Goal: Check status: Check status

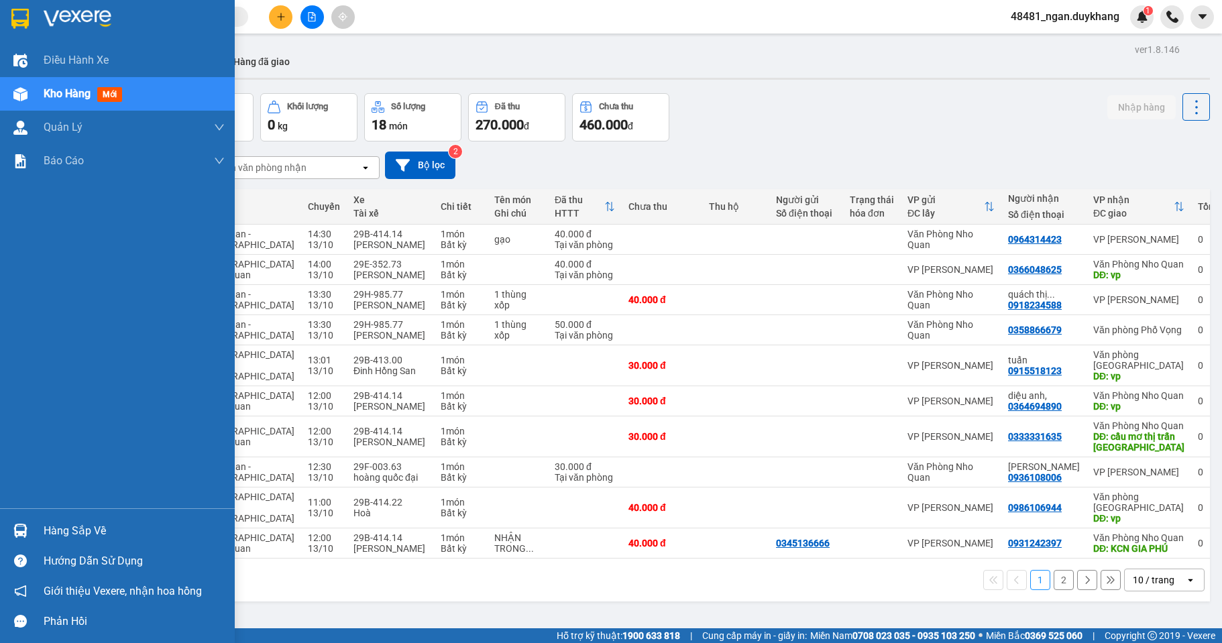
click at [17, 533] on img at bounding box center [20, 531] width 14 height 14
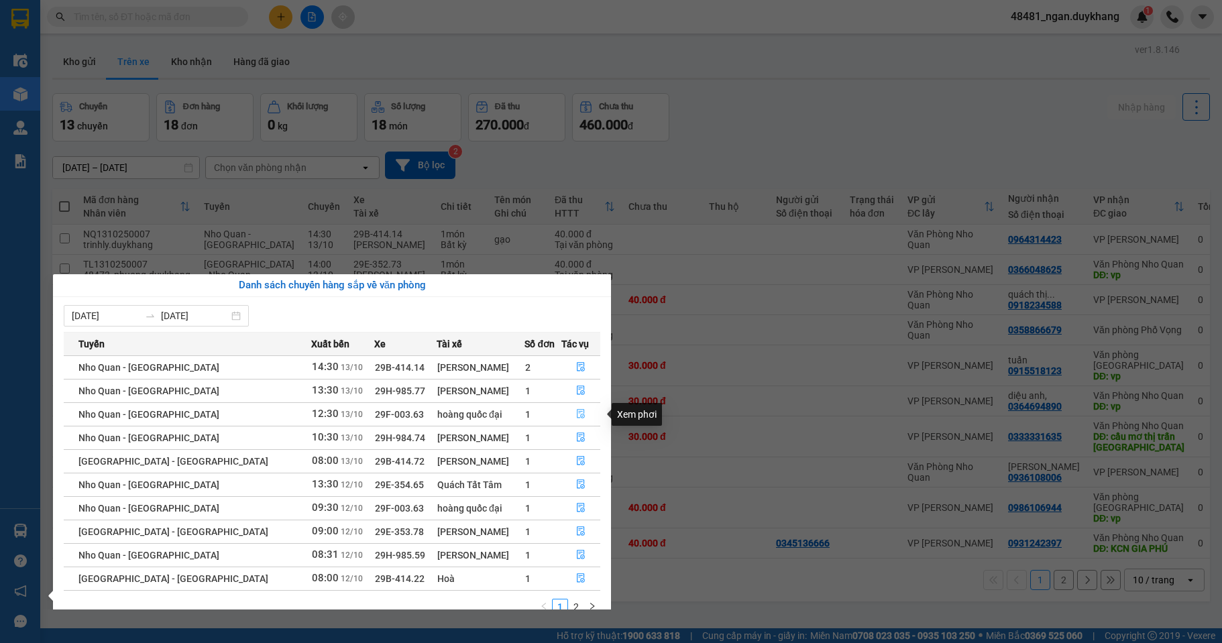
click at [577, 415] on icon "file-done" at bounding box center [581, 414] width 8 height 9
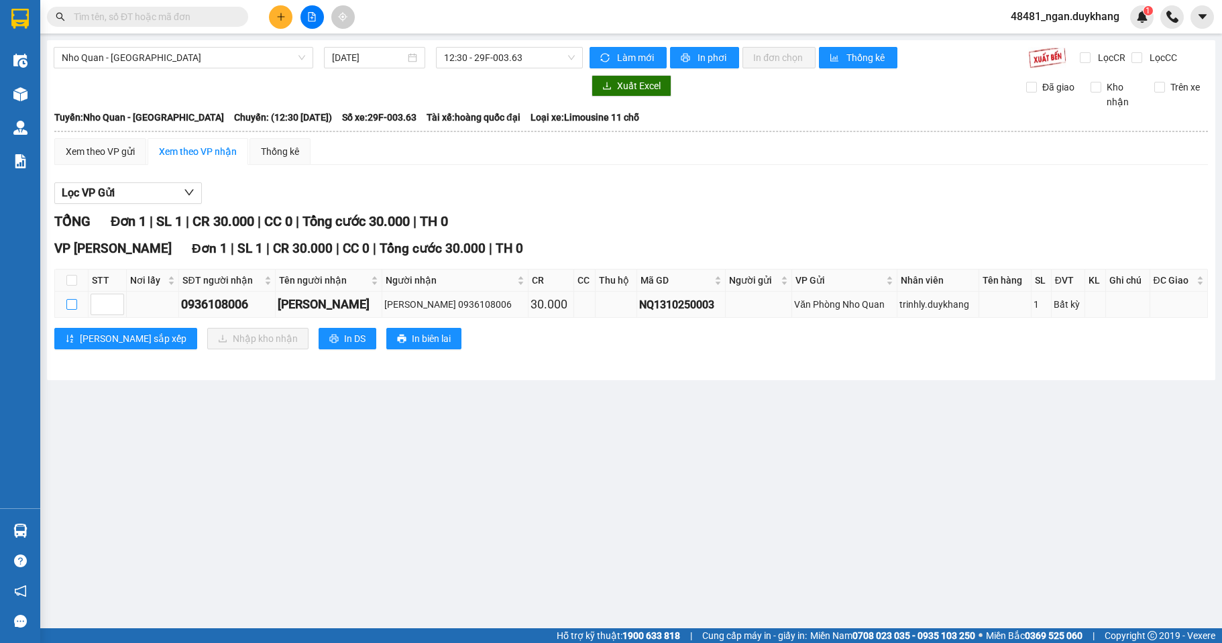
drag, startPoint x: 68, startPoint y: 303, endPoint x: 216, endPoint y: 328, distance: 150.3
click at [68, 304] on input "checkbox" at bounding box center [71, 304] width 11 height 11
checkbox input "true"
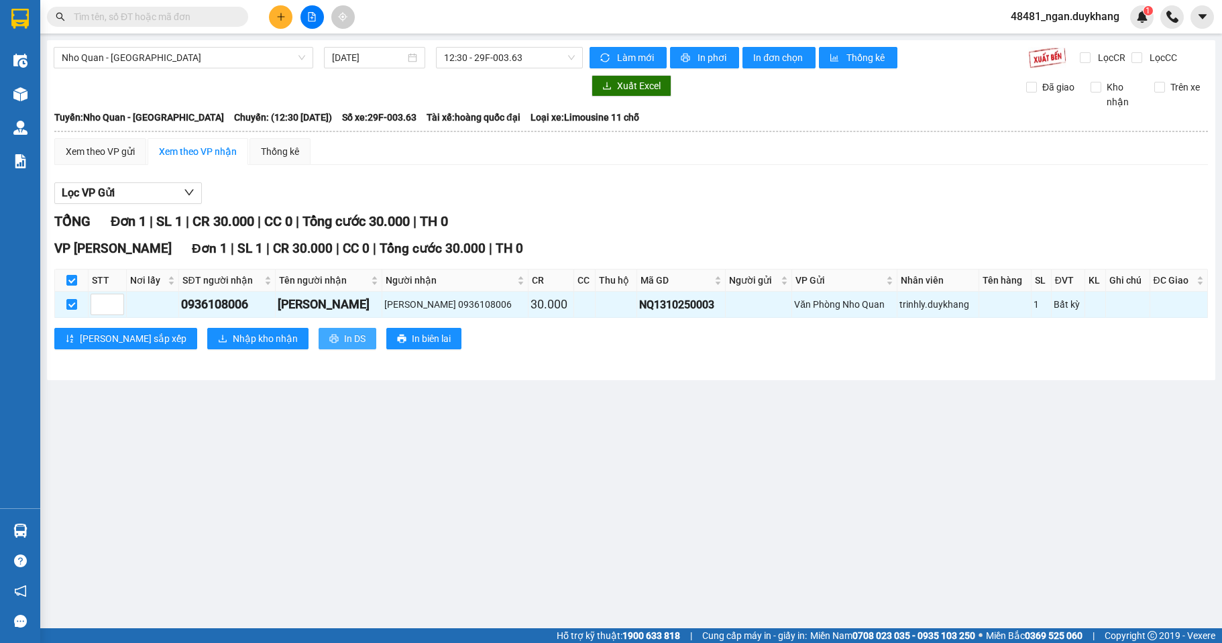
click at [319, 337] on button "In DS" at bounding box center [348, 338] width 58 height 21
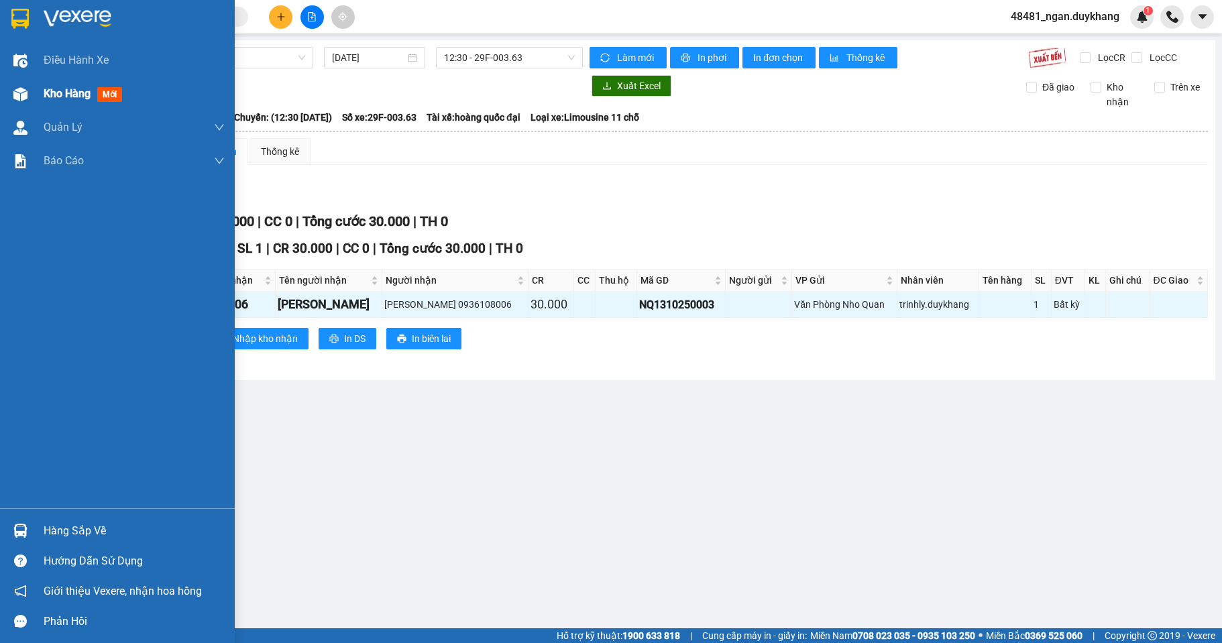
click at [39, 101] on div "Kho hàng mới" at bounding box center [117, 94] width 235 height 34
